Goal: Task Accomplishment & Management: Manage account settings

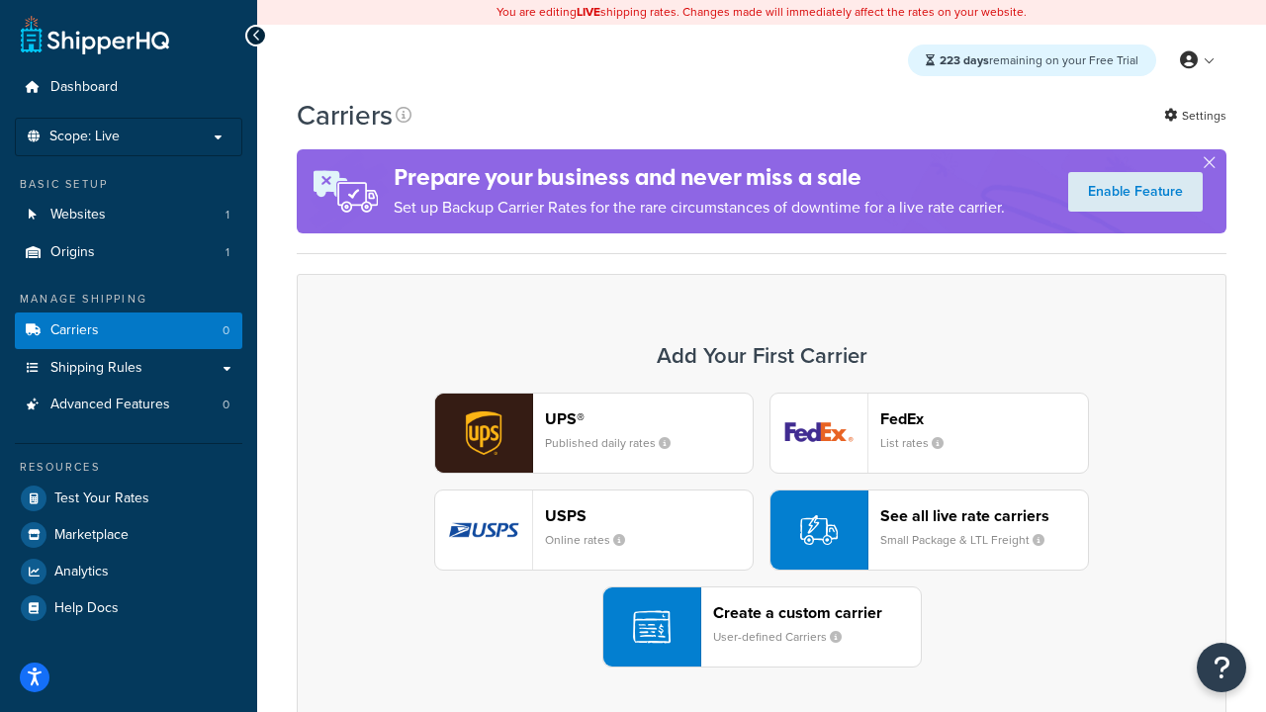
click at [762, 530] on div "UPS® Published daily rates FedEx List rates USPS Online rates See all live rate…" at bounding box center [762, 530] width 888 height 275
click at [984, 419] on header "FedEx" at bounding box center [985, 419] width 208 height 19
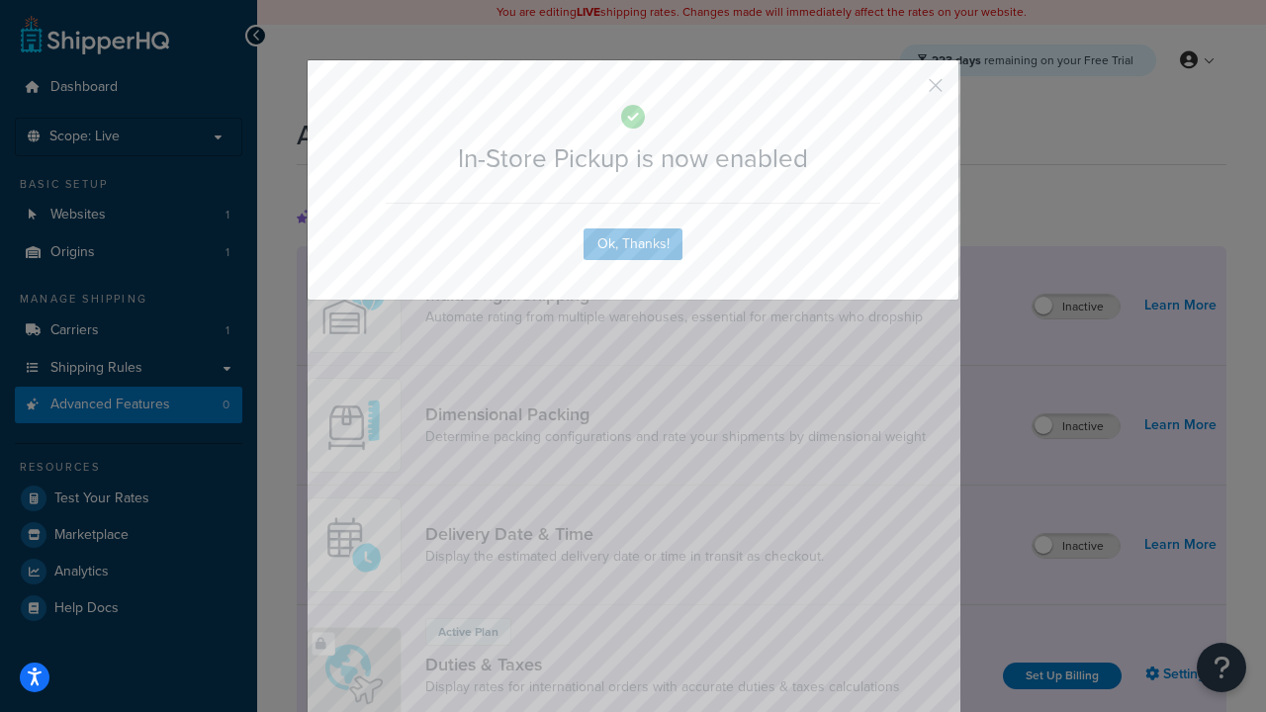
scroll to position [641, 0]
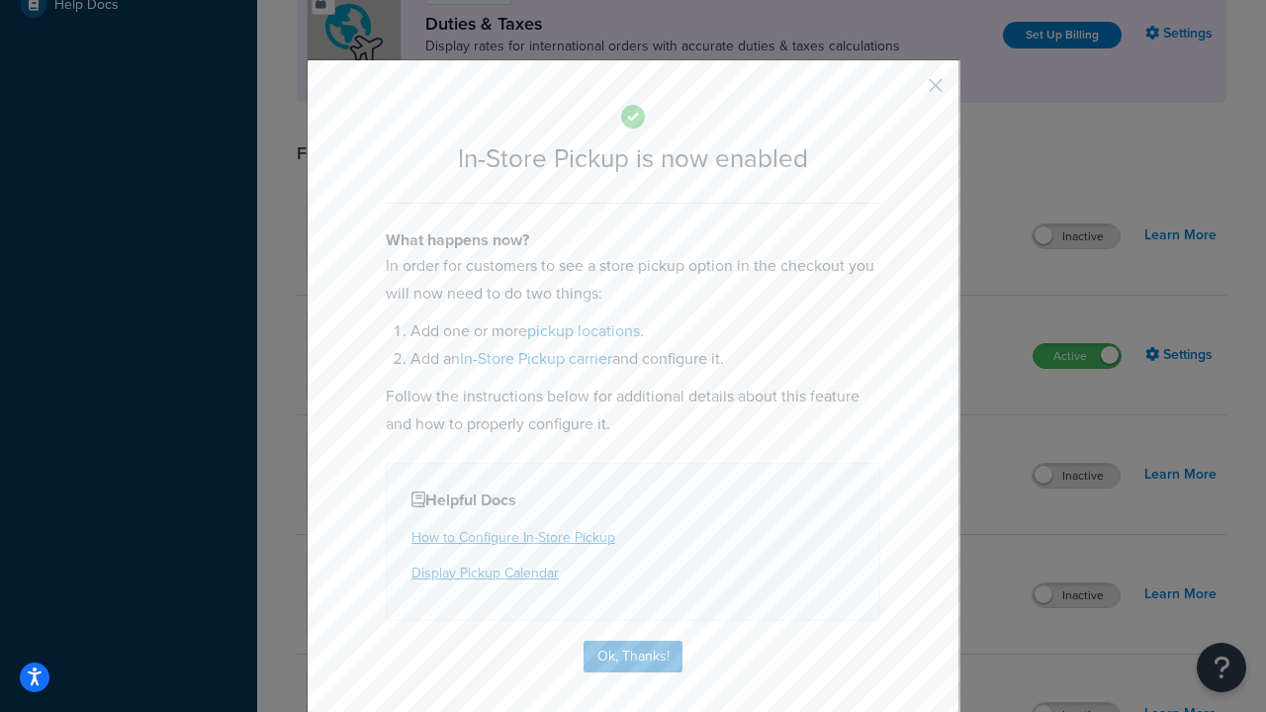
click at [906, 92] on button "button" at bounding box center [906, 92] width 5 height 5
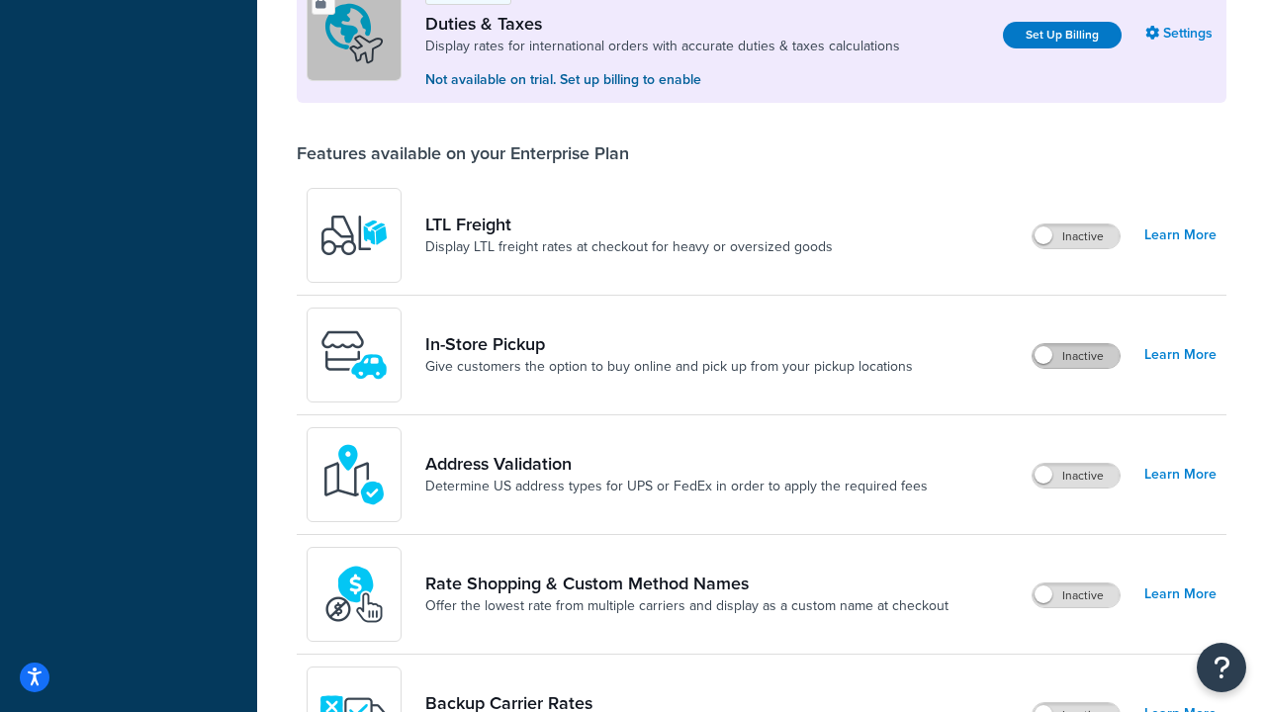
scroll to position [604, 0]
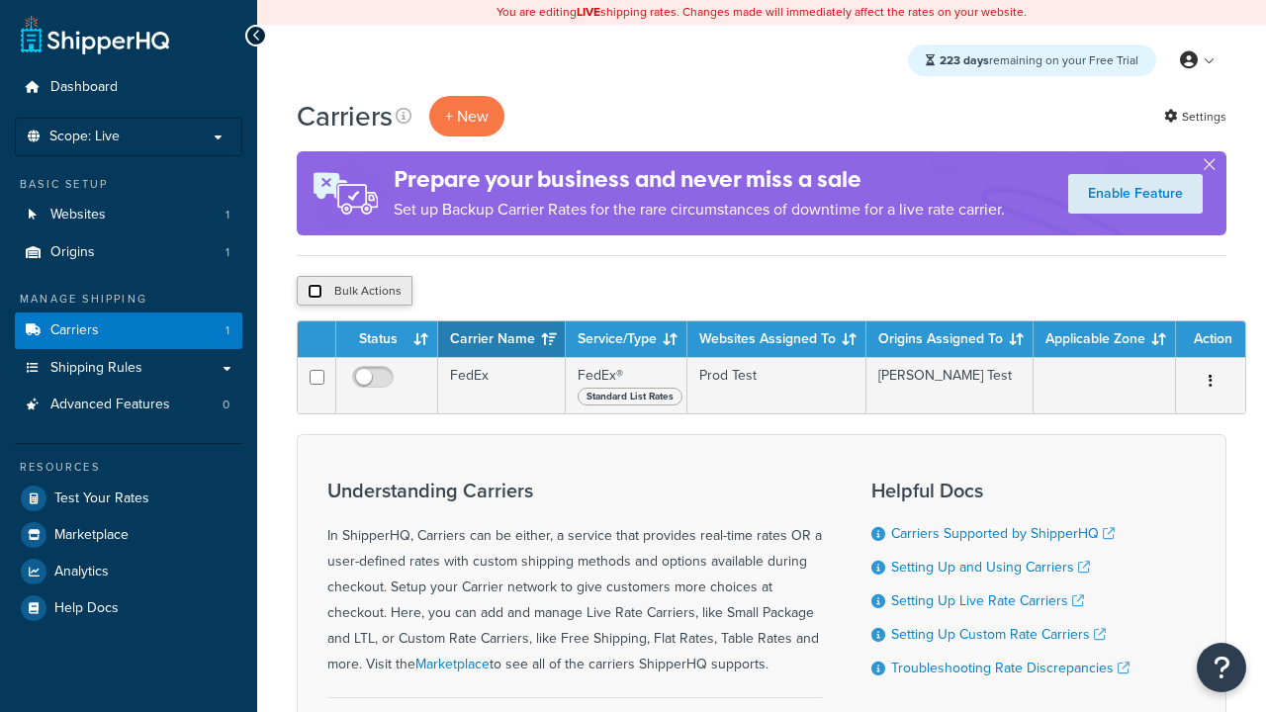
click at [315, 292] on input "checkbox" at bounding box center [315, 291] width 15 height 15
checkbox input "true"
click at [0, 0] on button "Delete" at bounding box center [0, 0] width 0 height 0
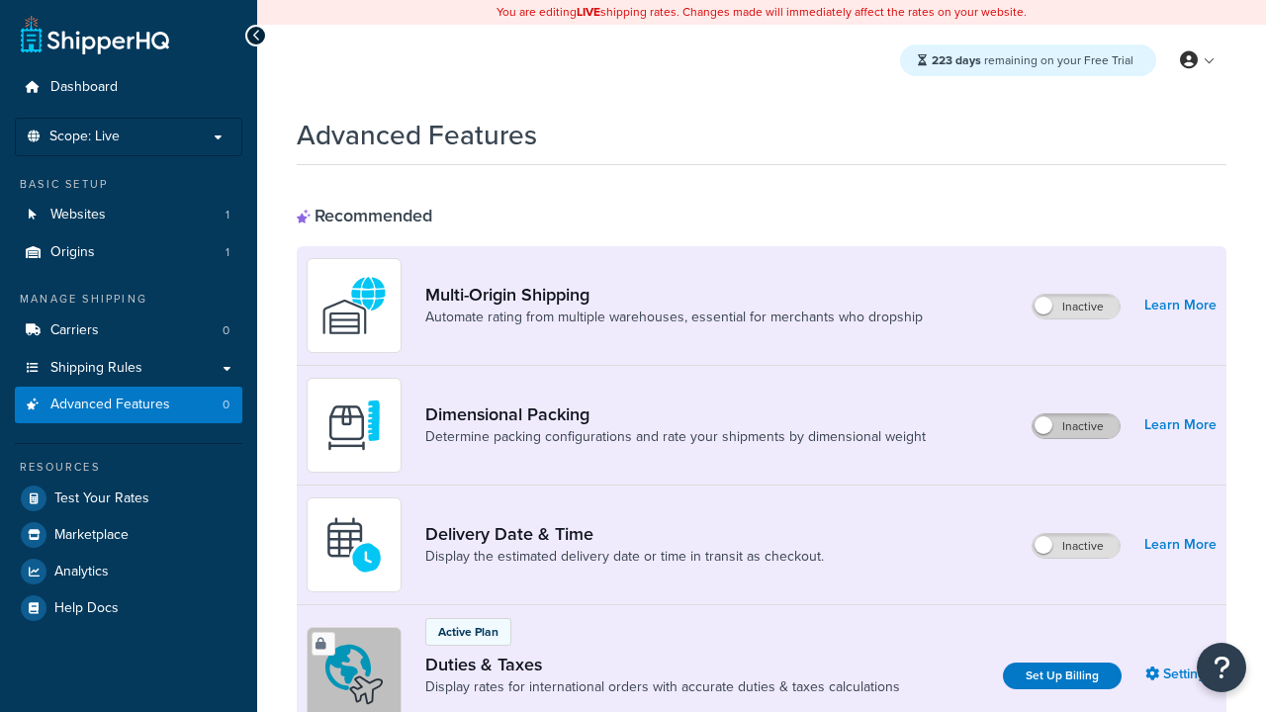
click at [1076, 426] on label "Inactive" at bounding box center [1076, 427] width 87 height 24
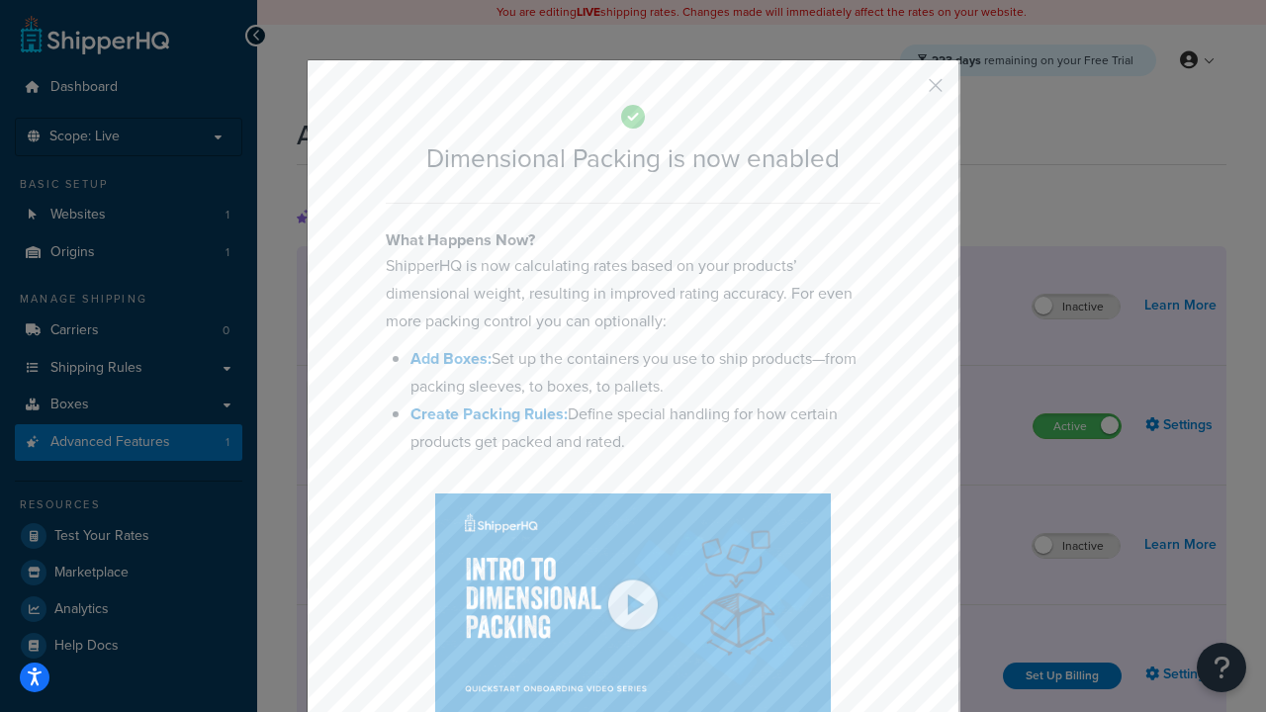
click at [906, 92] on button "button" at bounding box center [906, 92] width 5 height 5
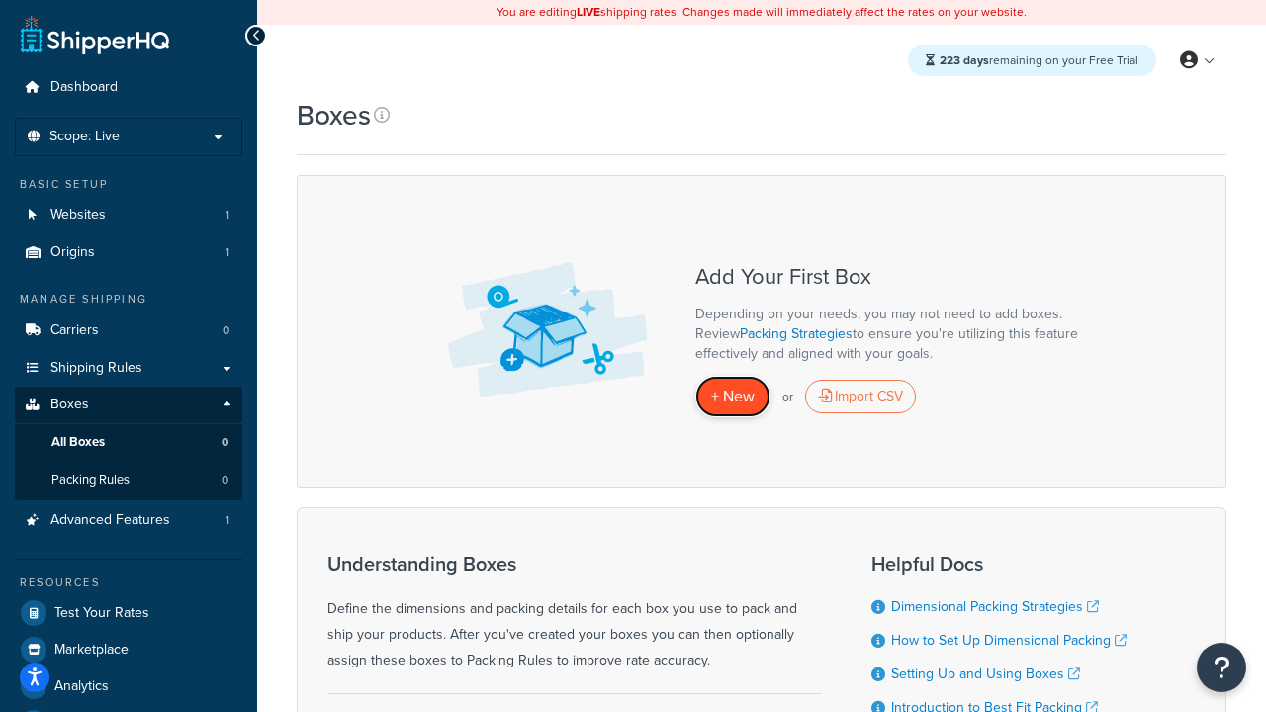
click at [733, 397] on span "+ New" at bounding box center [733, 396] width 44 height 23
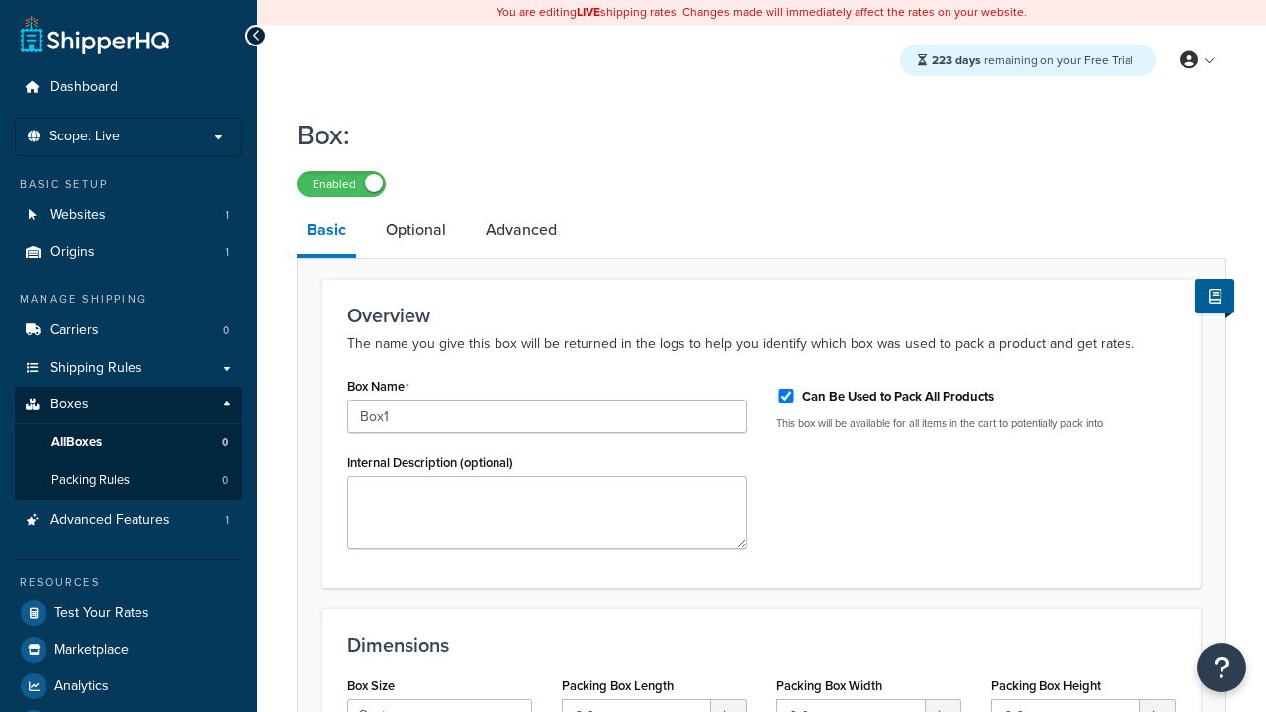
scroll to position [243, 0]
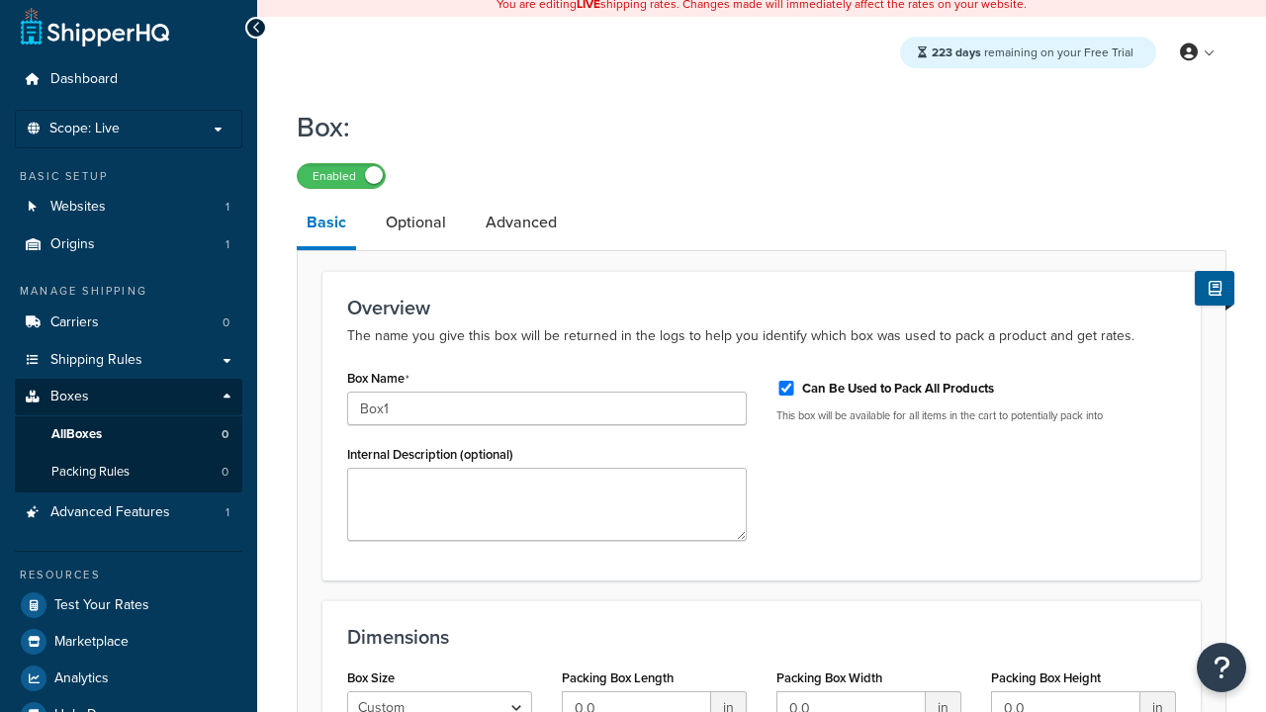
select select "usps_small"
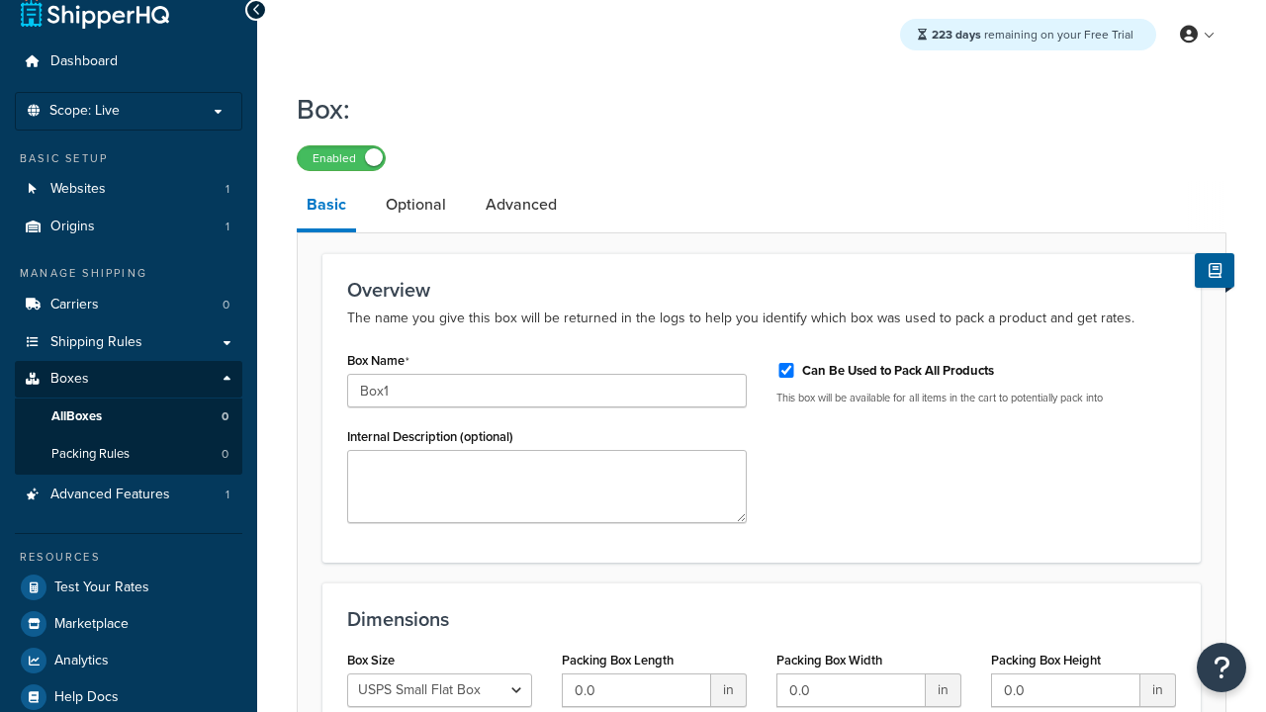
type input "8.5"
type input "5"
type input "1.5"
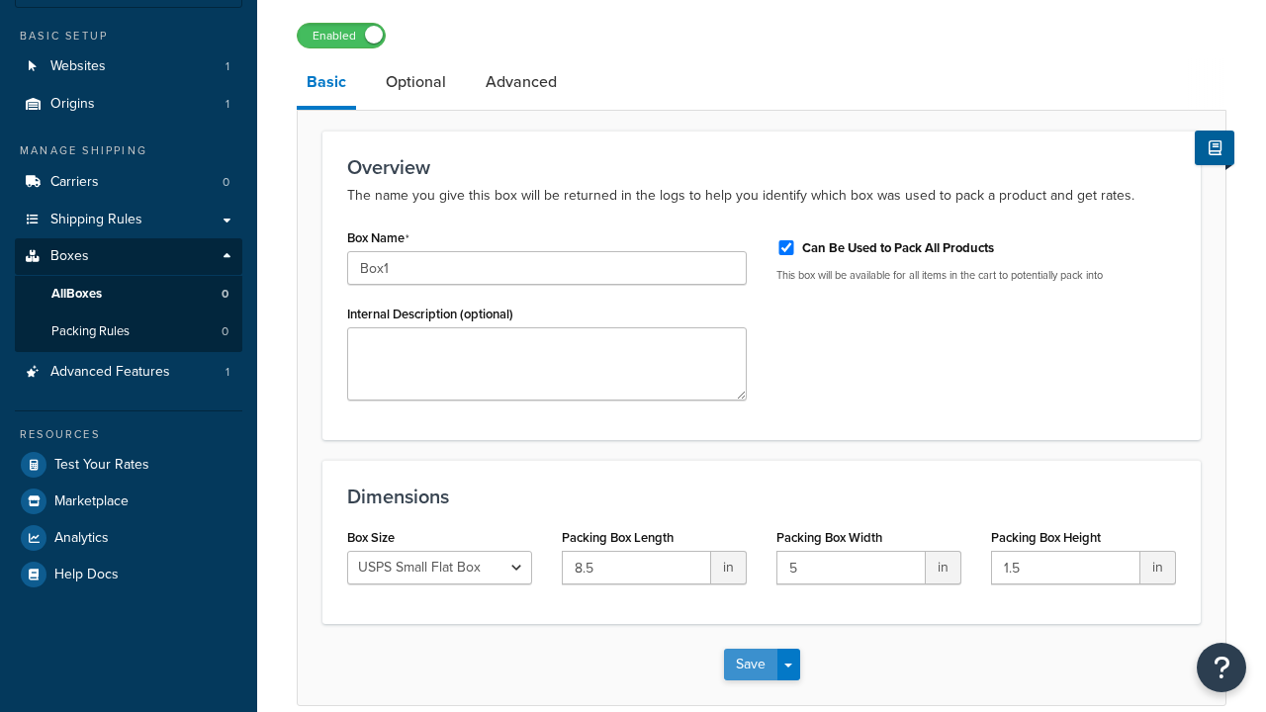
type input "Box1"
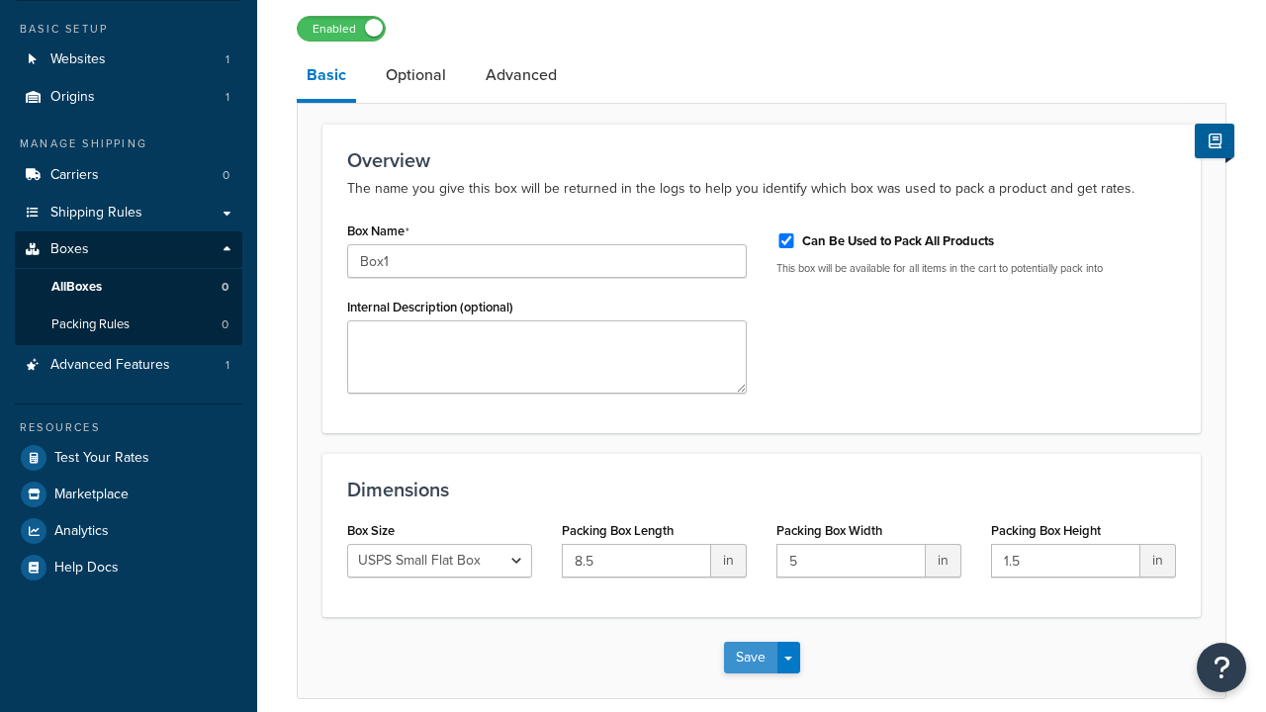
click at [750, 642] on button "Save" at bounding box center [750, 658] width 53 height 32
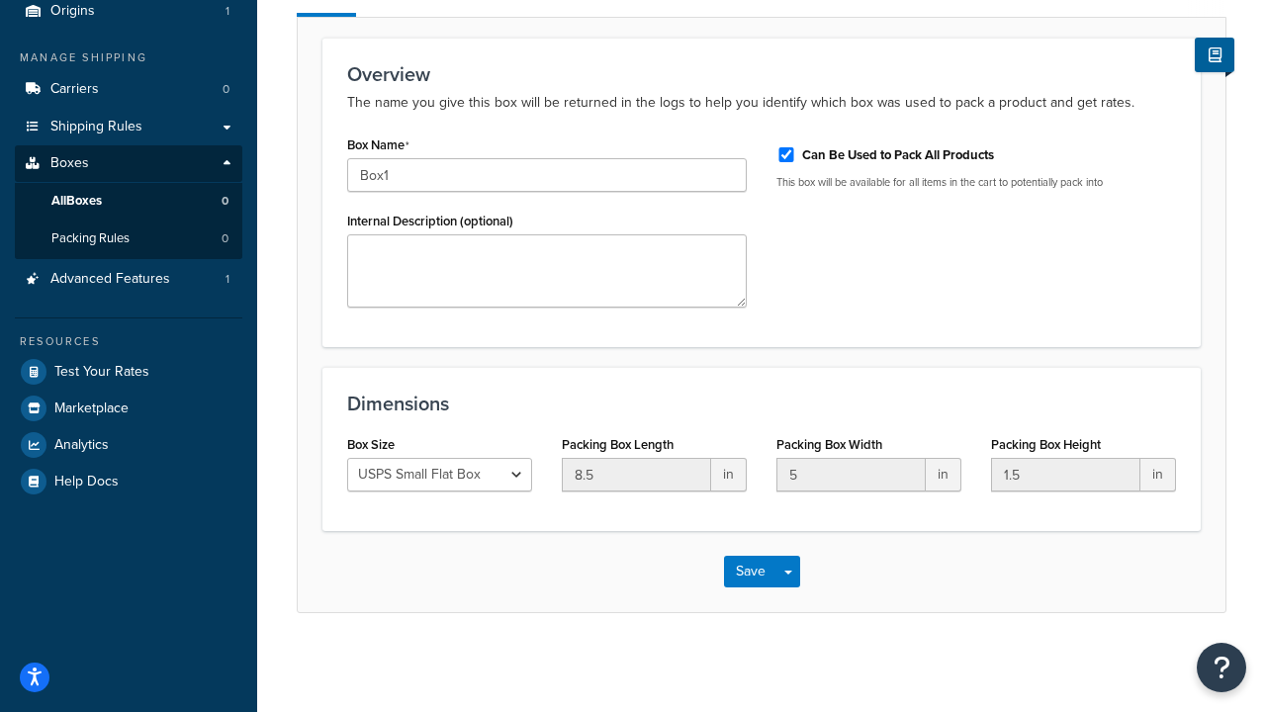
scroll to position [0, 0]
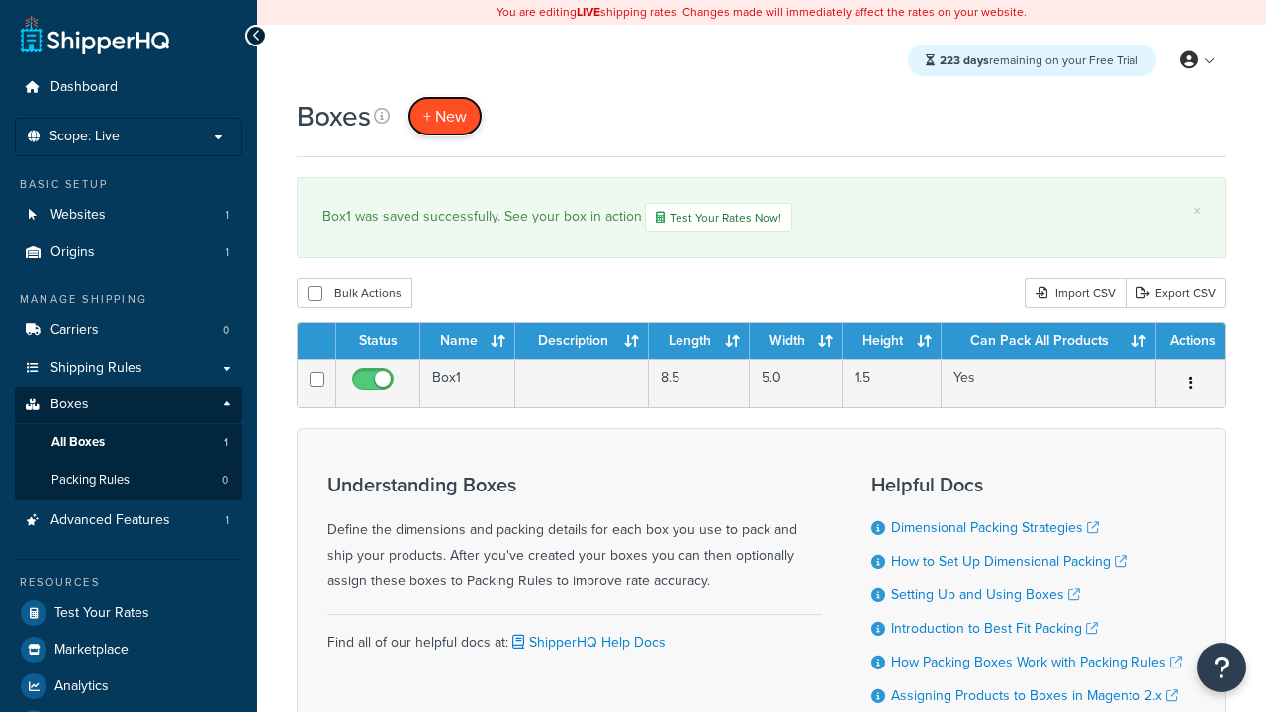
click at [445, 116] on span "+ New" at bounding box center [445, 116] width 44 height 23
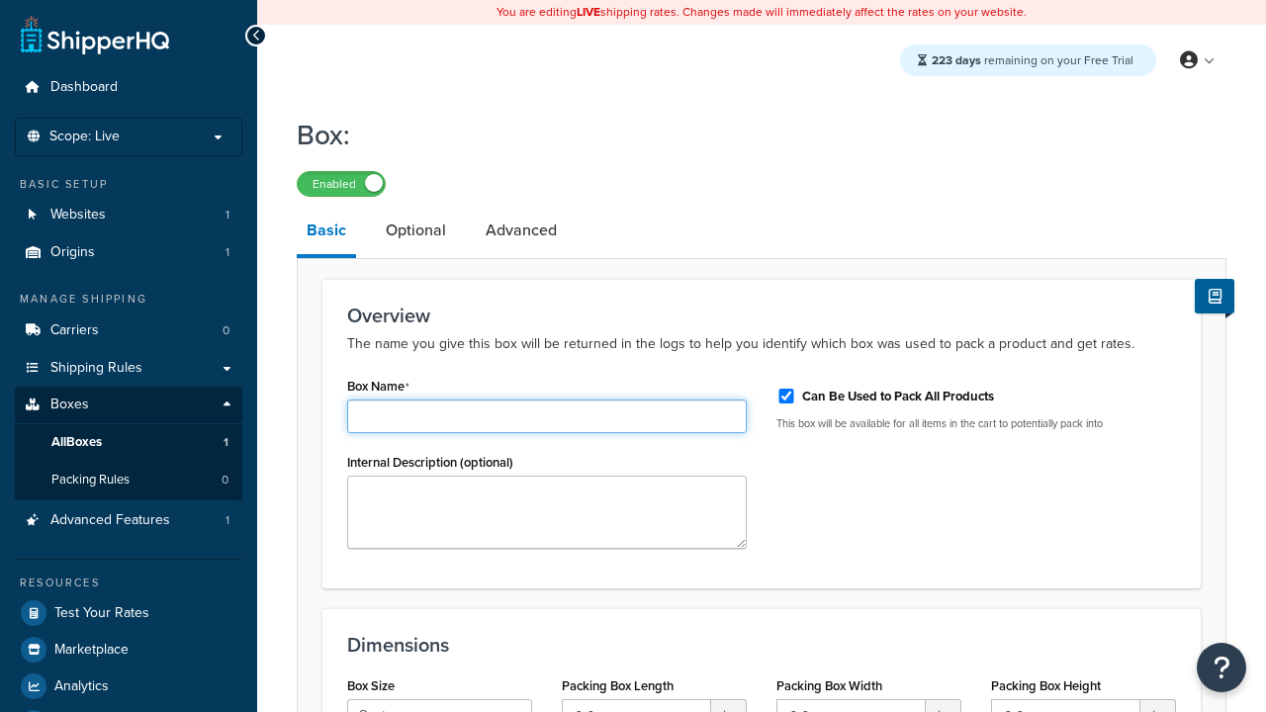
type input "Box2"
select select "usps_small"
type input "8.5"
type input "5"
type input "1.5"
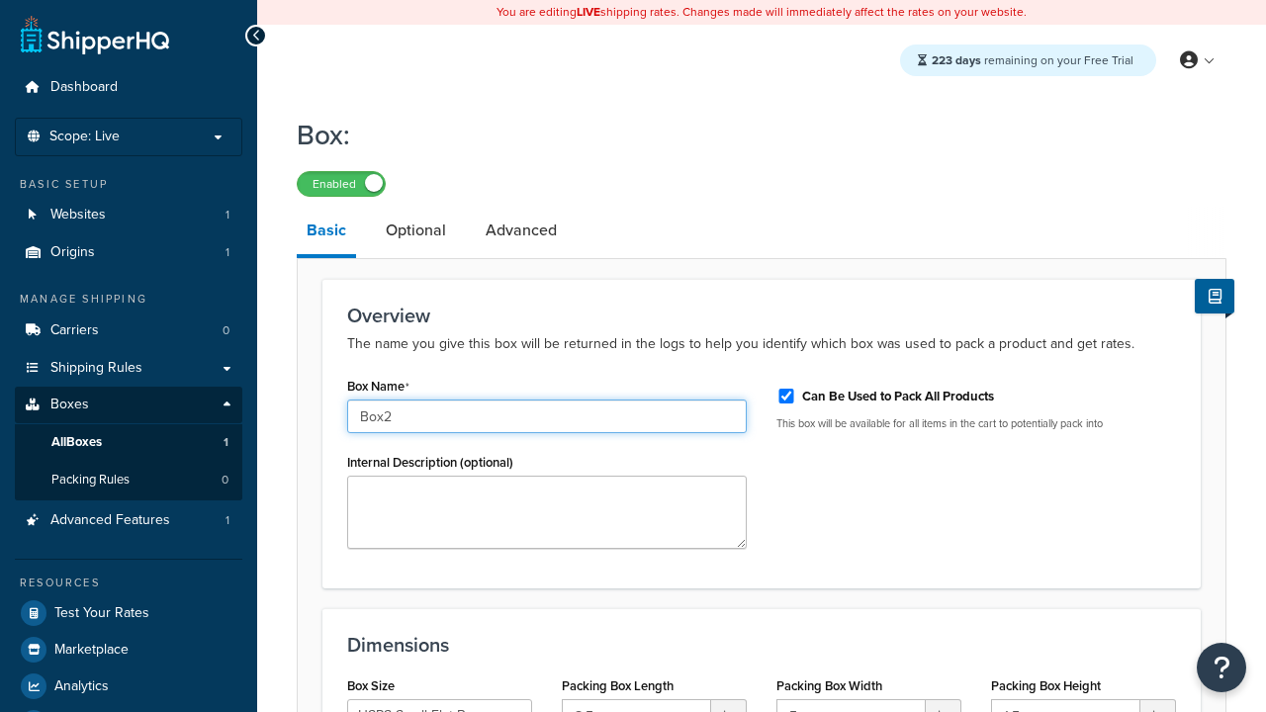
type input "Box2"
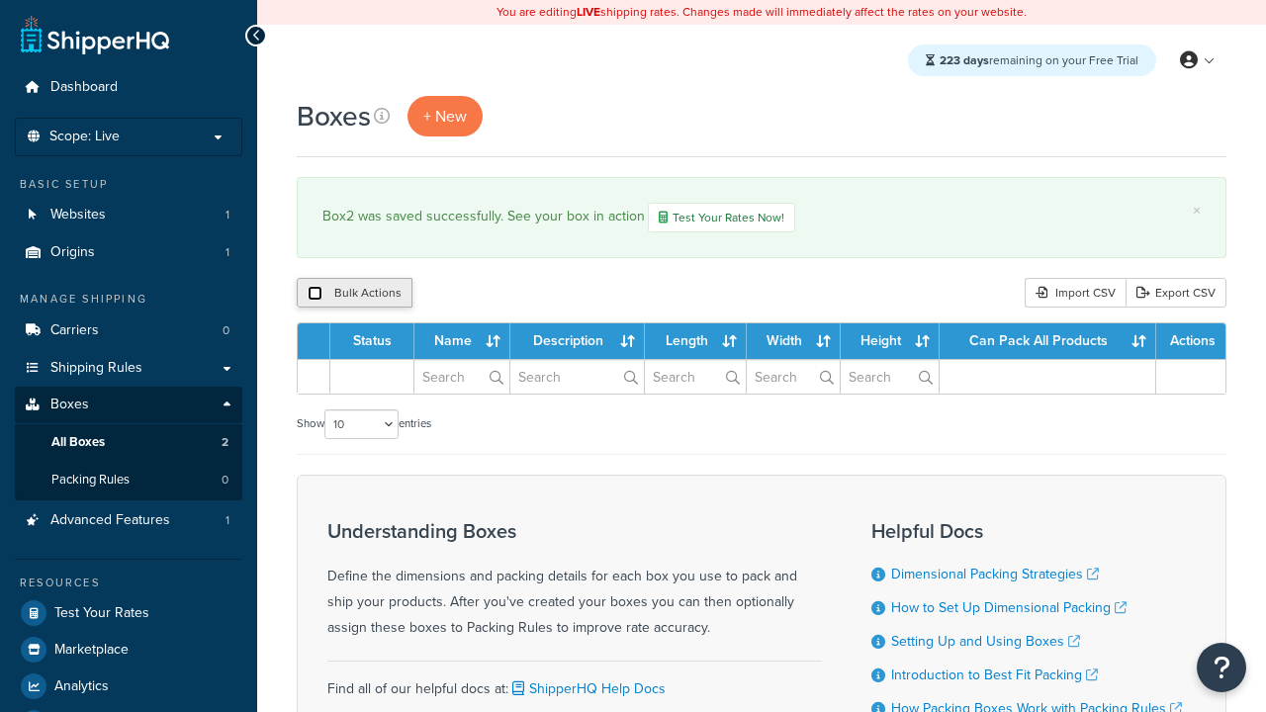
click at [315, 295] on input "checkbox" at bounding box center [315, 293] width 15 height 15
checkbox input "true"
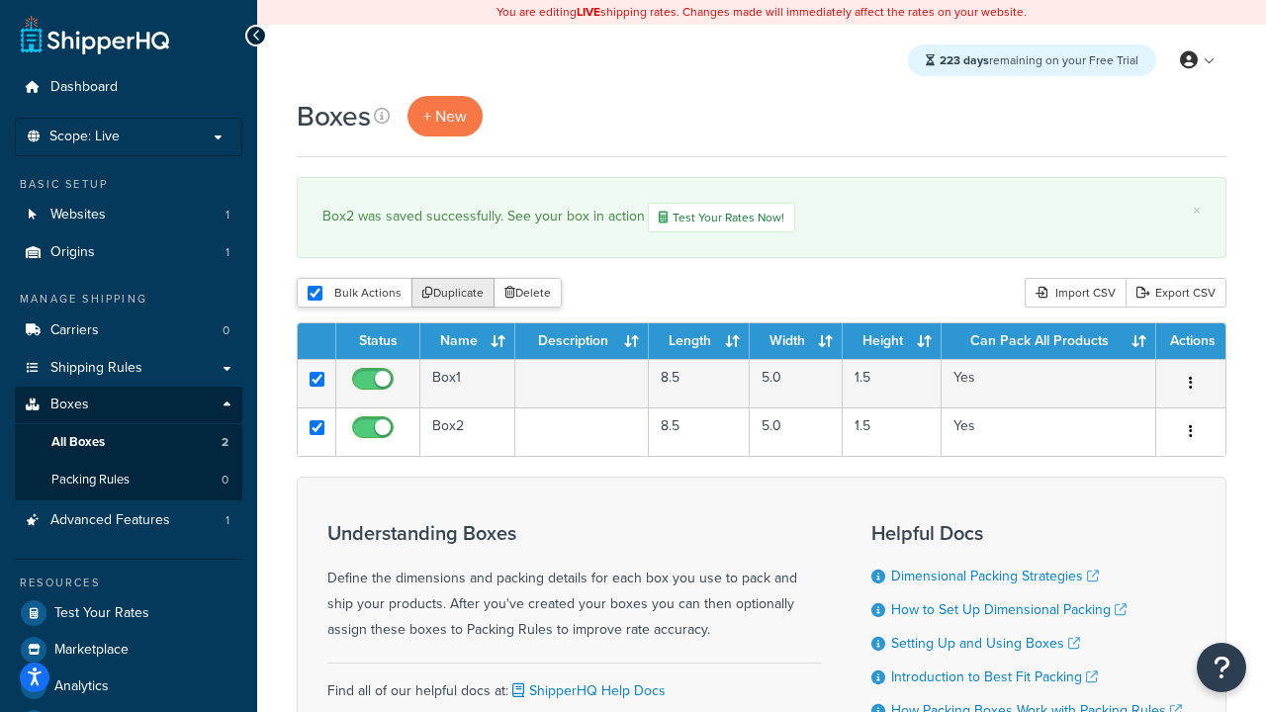
click at [454, 295] on button "Duplicate" at bounding box center [453, 293] width 83 height 30
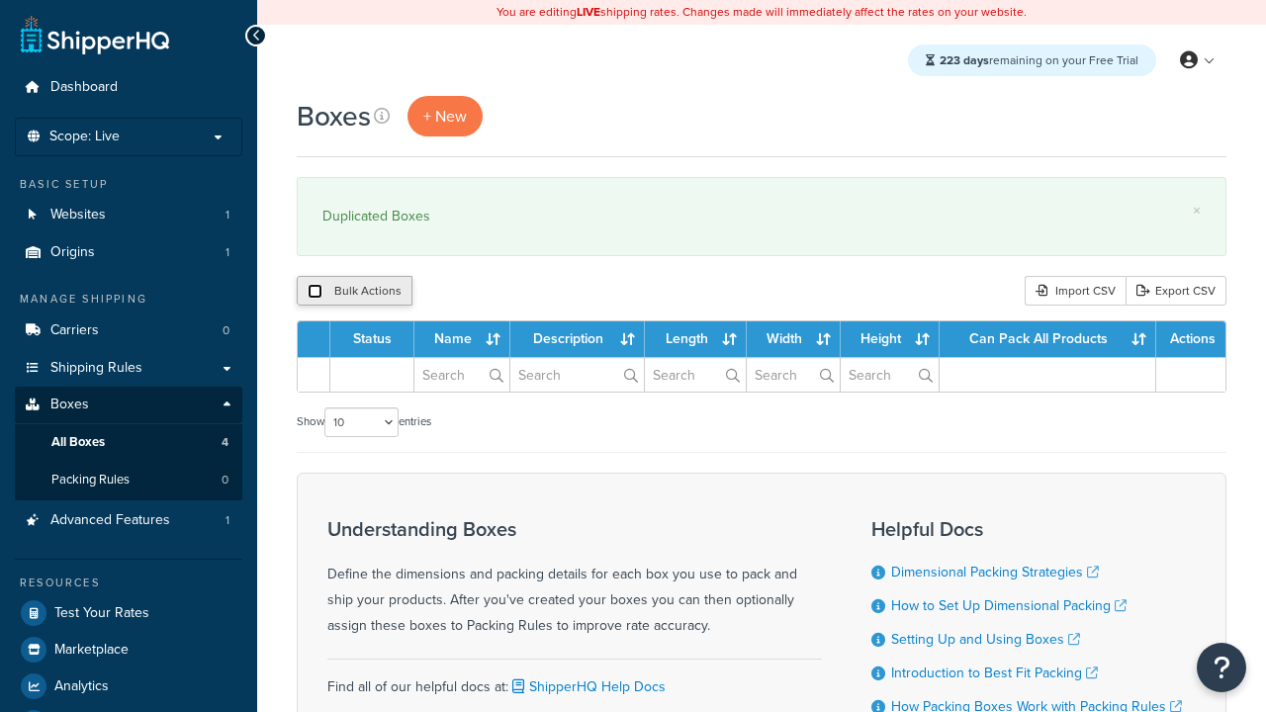
click at [315, 292] on input "checkbox" at bounding box center [315, 291] width 15 height 15
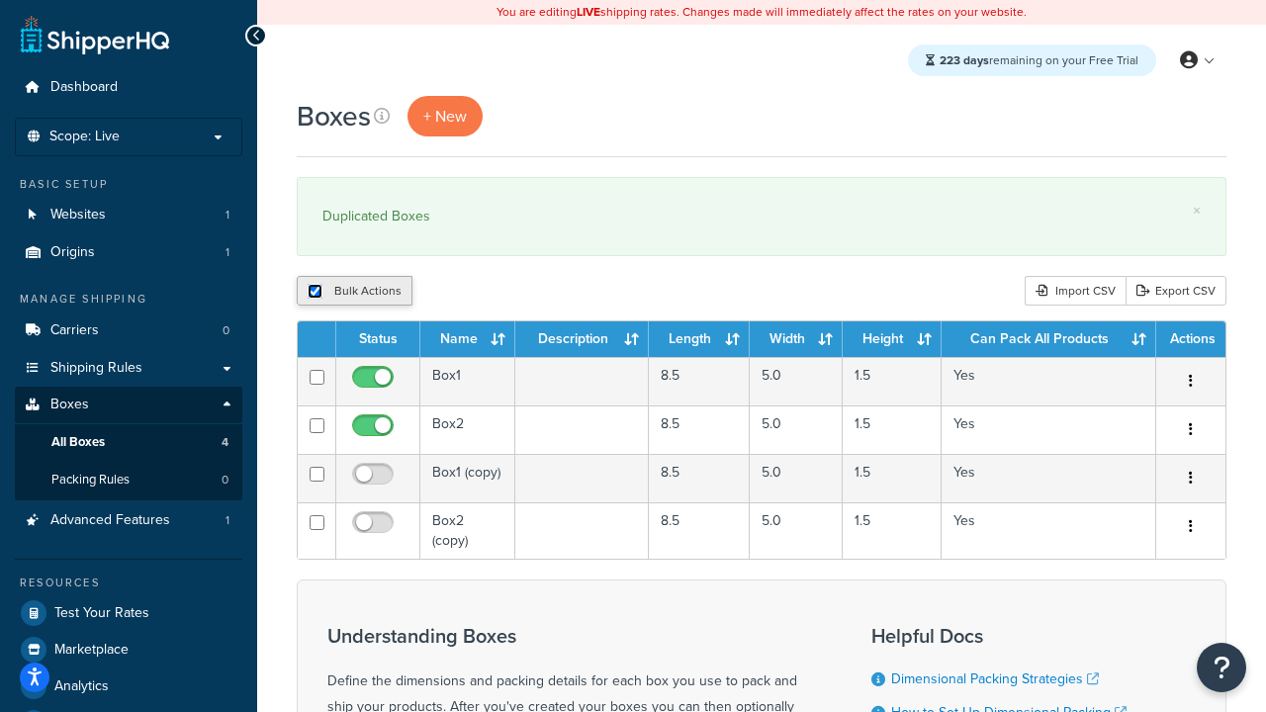
click at [315, 292] on input "checkbox" at bounding box center [315, 291] width 15 height 15
checkbox input "false"
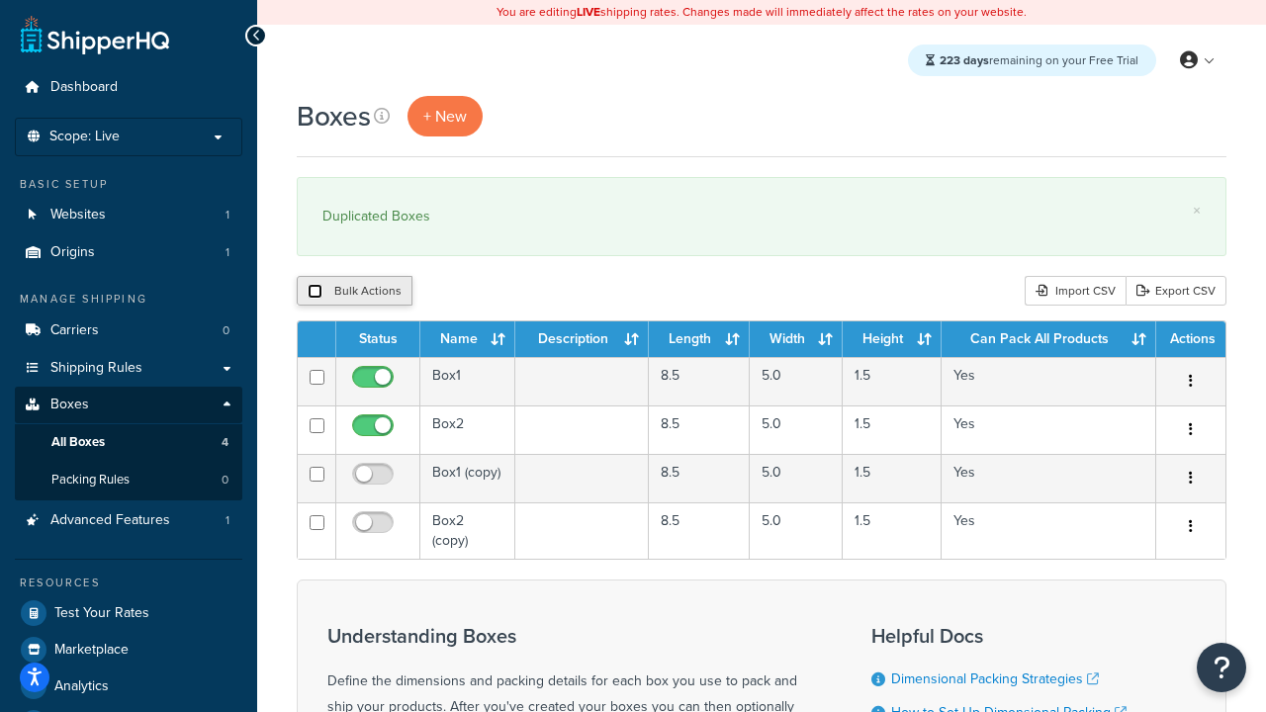
checkbox input "false"
click at [315, 292] on input "checkbox" at bounding box center [315, 291] width 15 height 15
checkbox input "true"
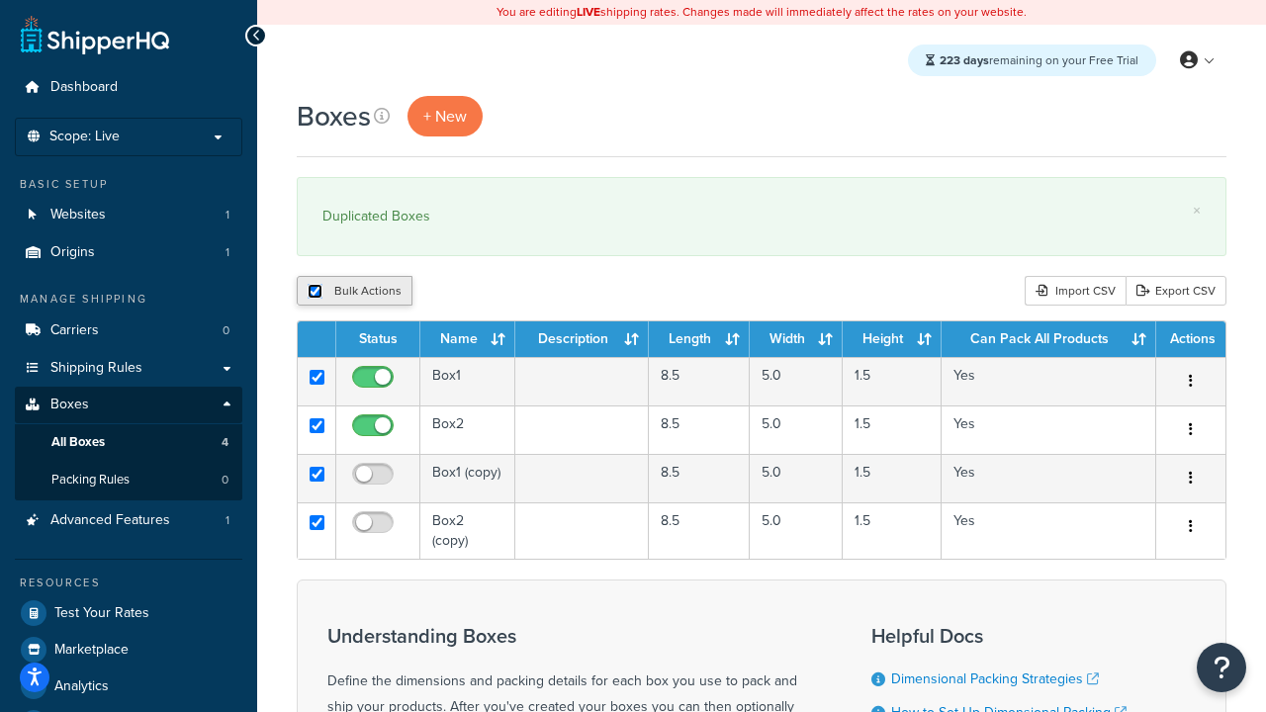
checkbox input "true"
click at [532, 292] on button "Delete" at bounding box center [528, 291] width 68 height 30
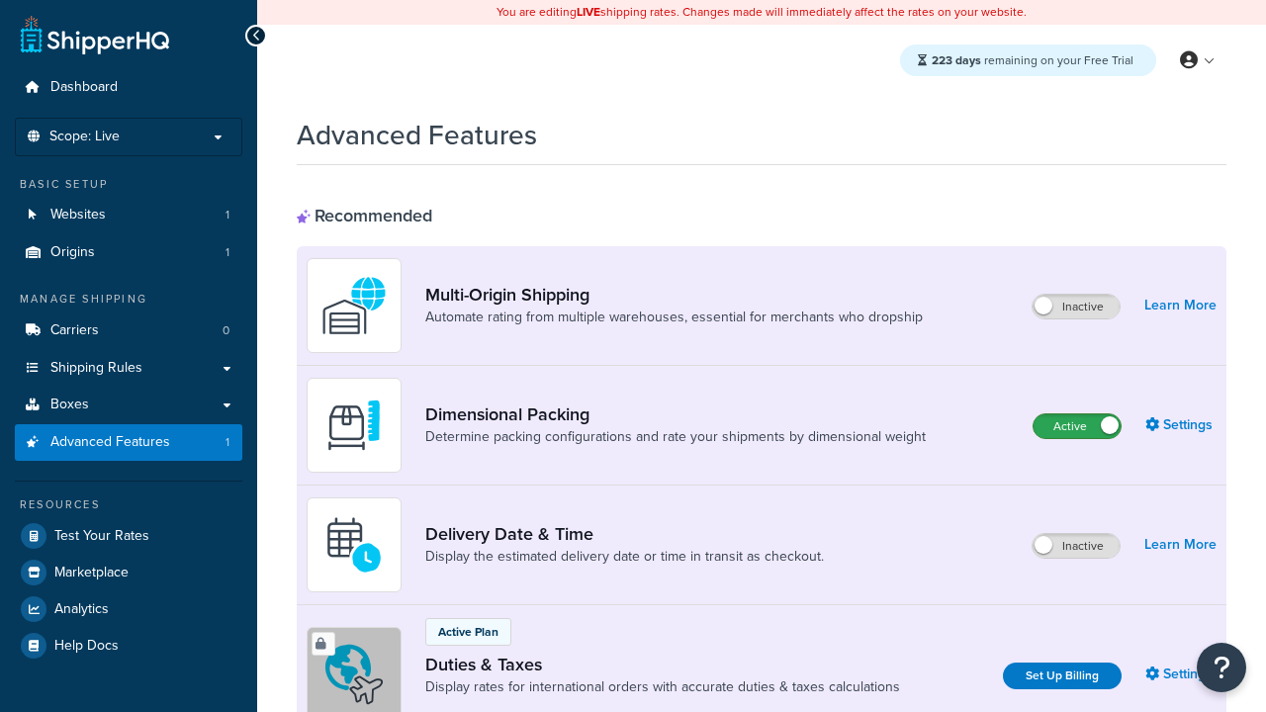
click at [1077, 415] on label "Active" at bounding box center [1077, 427] width 87 height 24
